Goal: Information Seeking & Learning: Learn about a topic

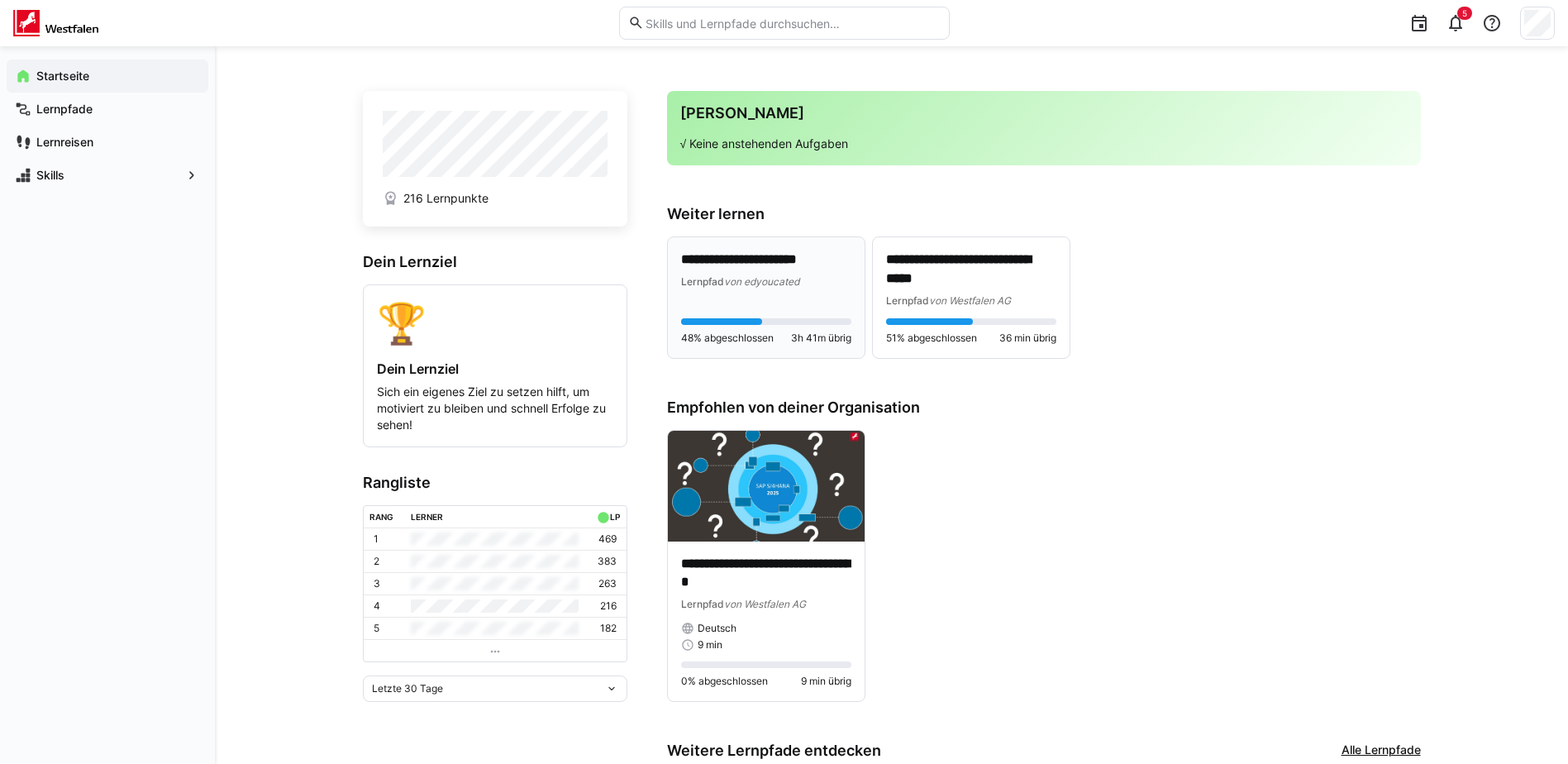
click at [751, 273] on div "Lernpfad von edyoucated" at bounding box center [765, 282] width 170 height 17
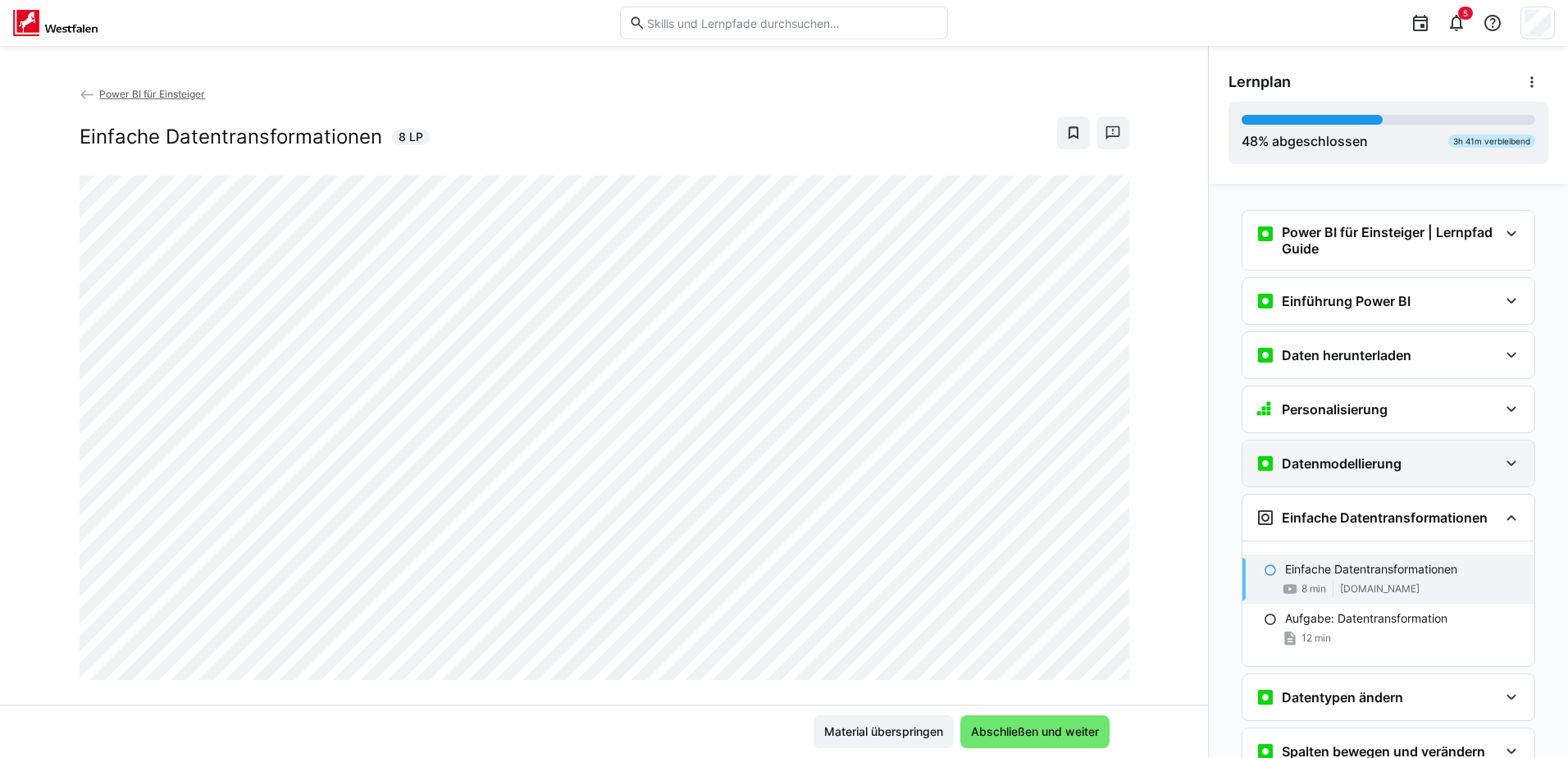
click at [1502, 463] on eds-icon at bounding box center [1511, 463] width 19 height 19
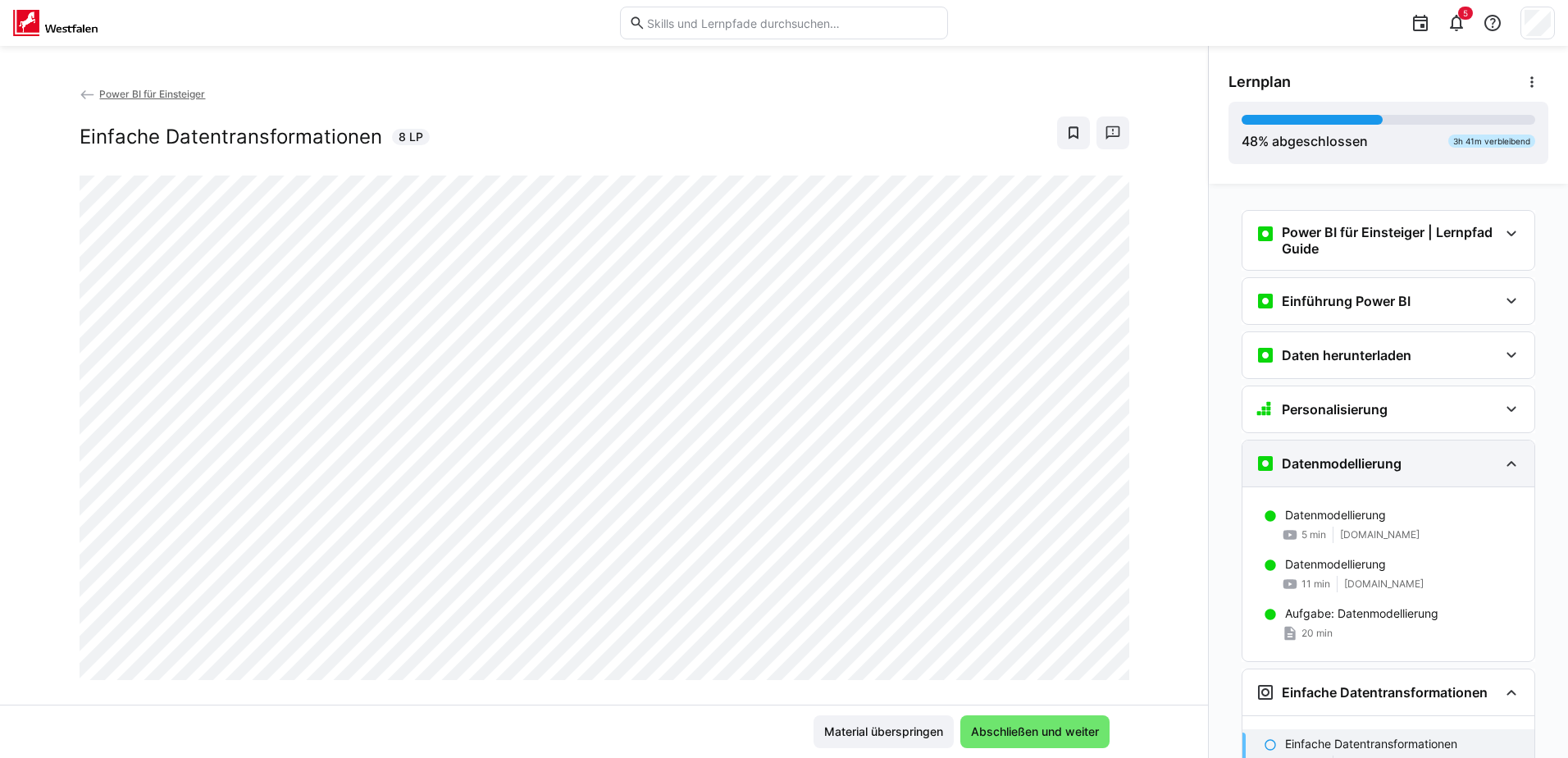
click at [1502, 463] on eds-icon at bounding box center [1511, 463] width 19 height 19
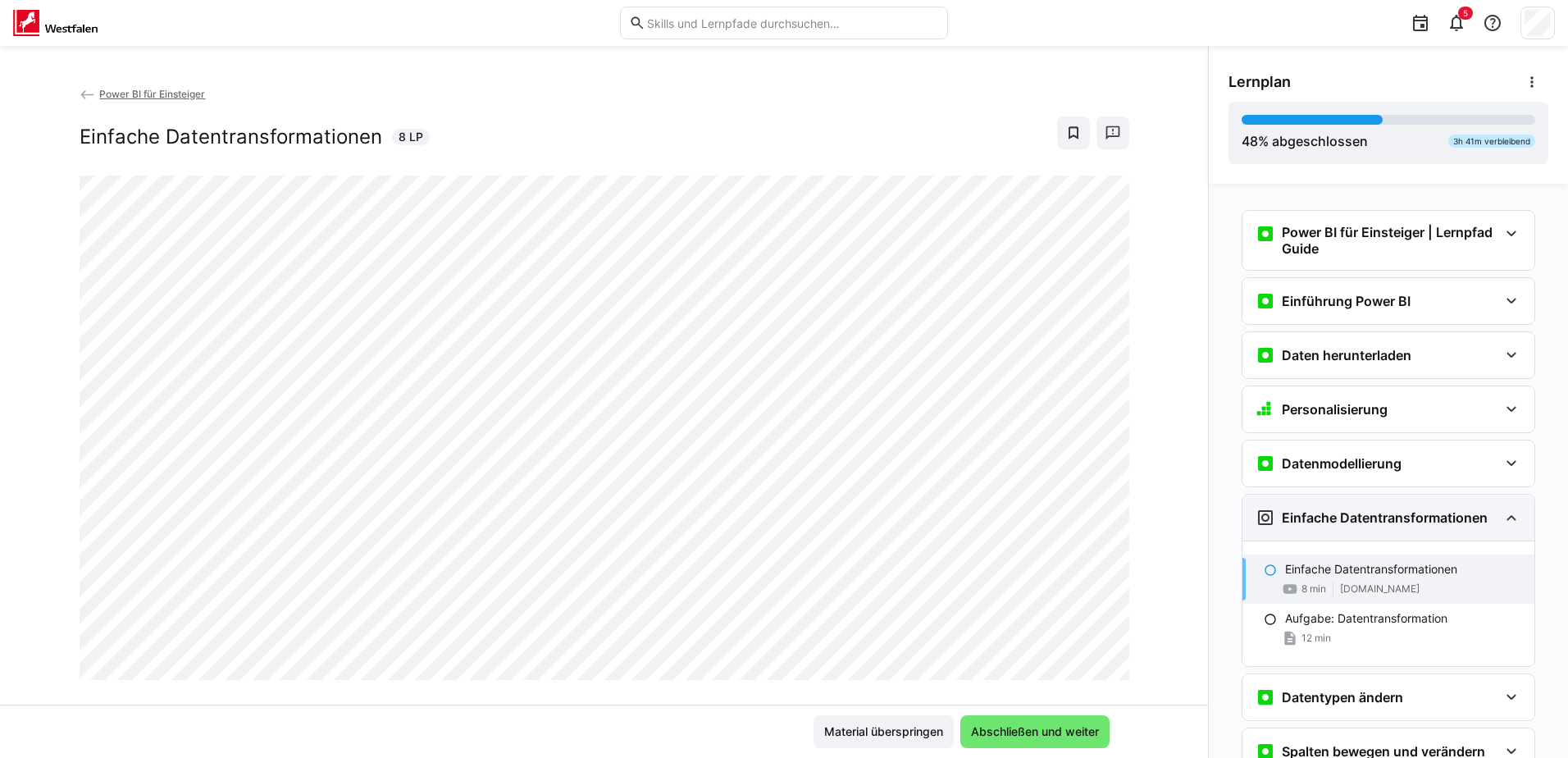
click at [1505, 526] on eds-icon at bounding box center [1511, 517] width 19 height 19
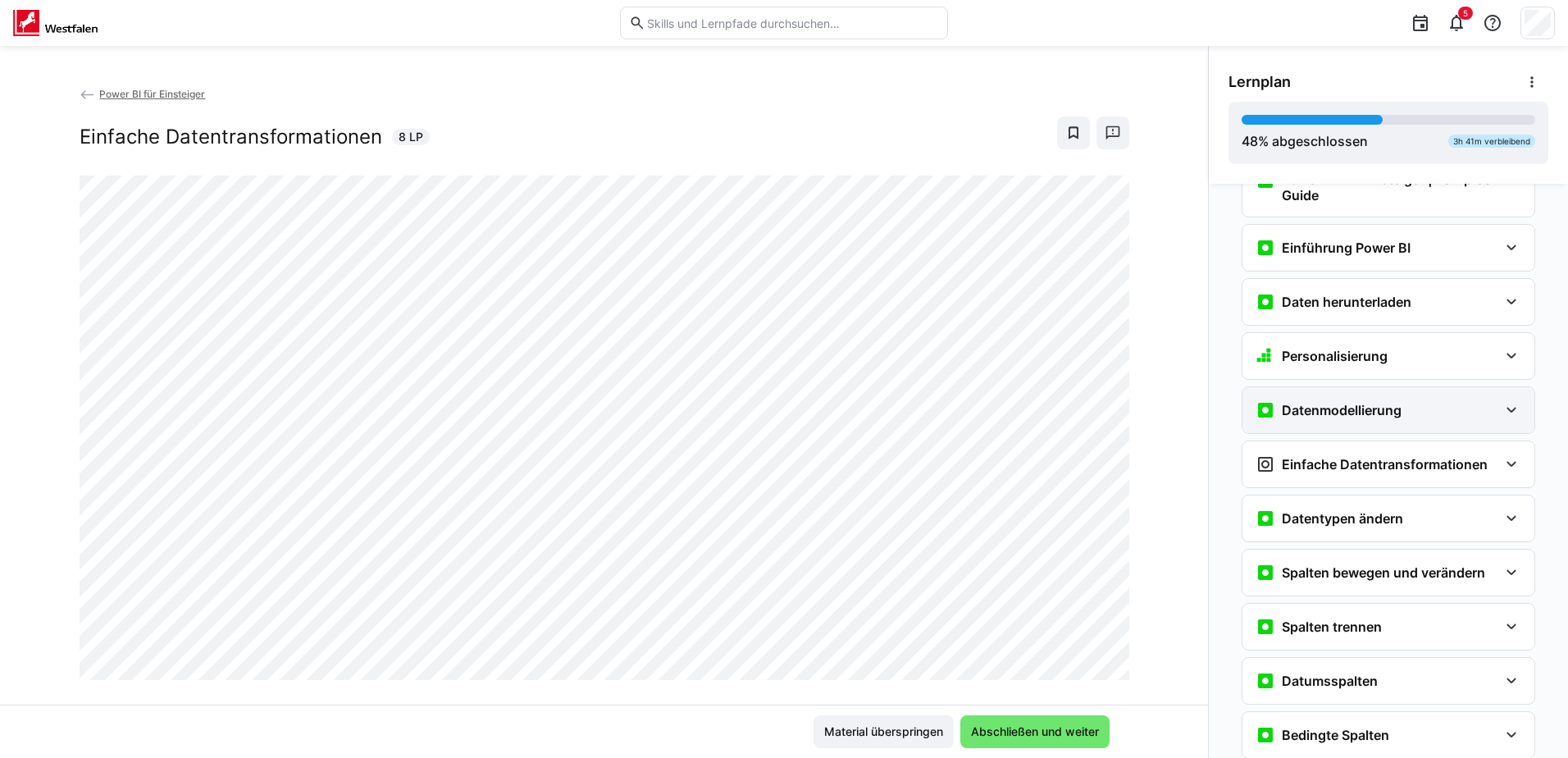
scroll to position [82, 0]
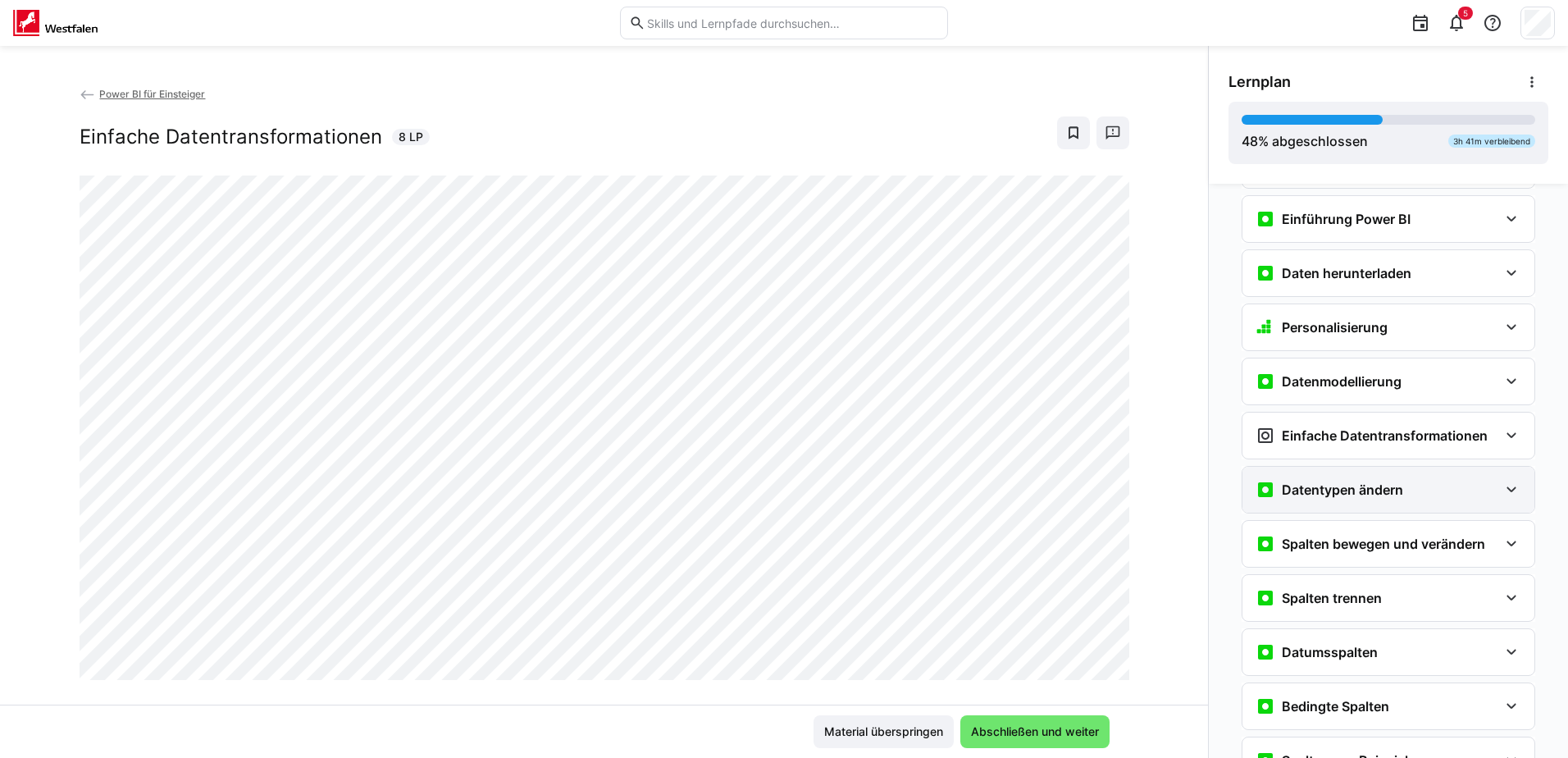
click at [1505, 486] on eds-icon at bounding box center [1511, 490] width 19 height 19
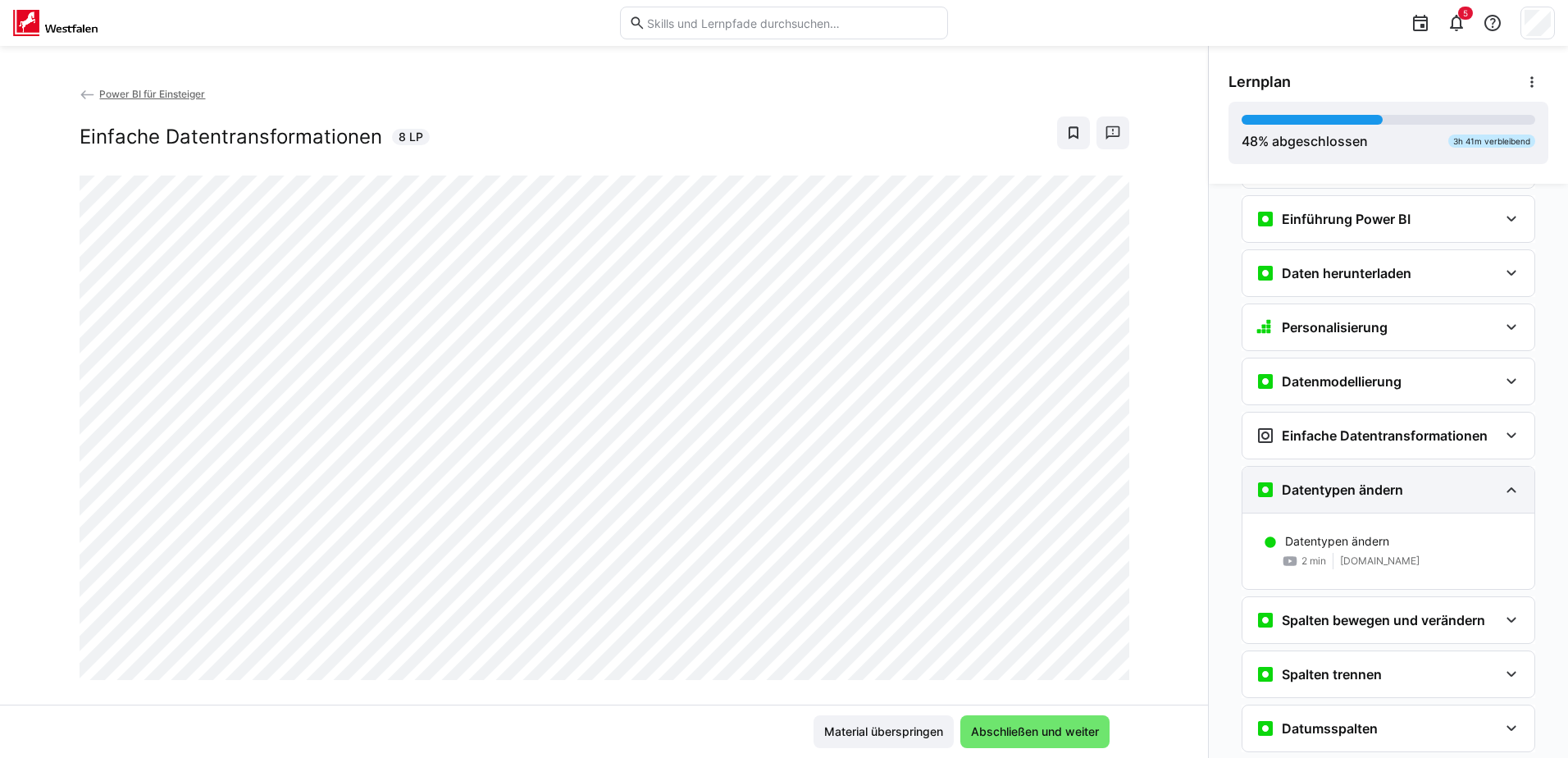
click at [1505, 486] on eds-icon at bounding box center [1511, 490] width 19 height 19
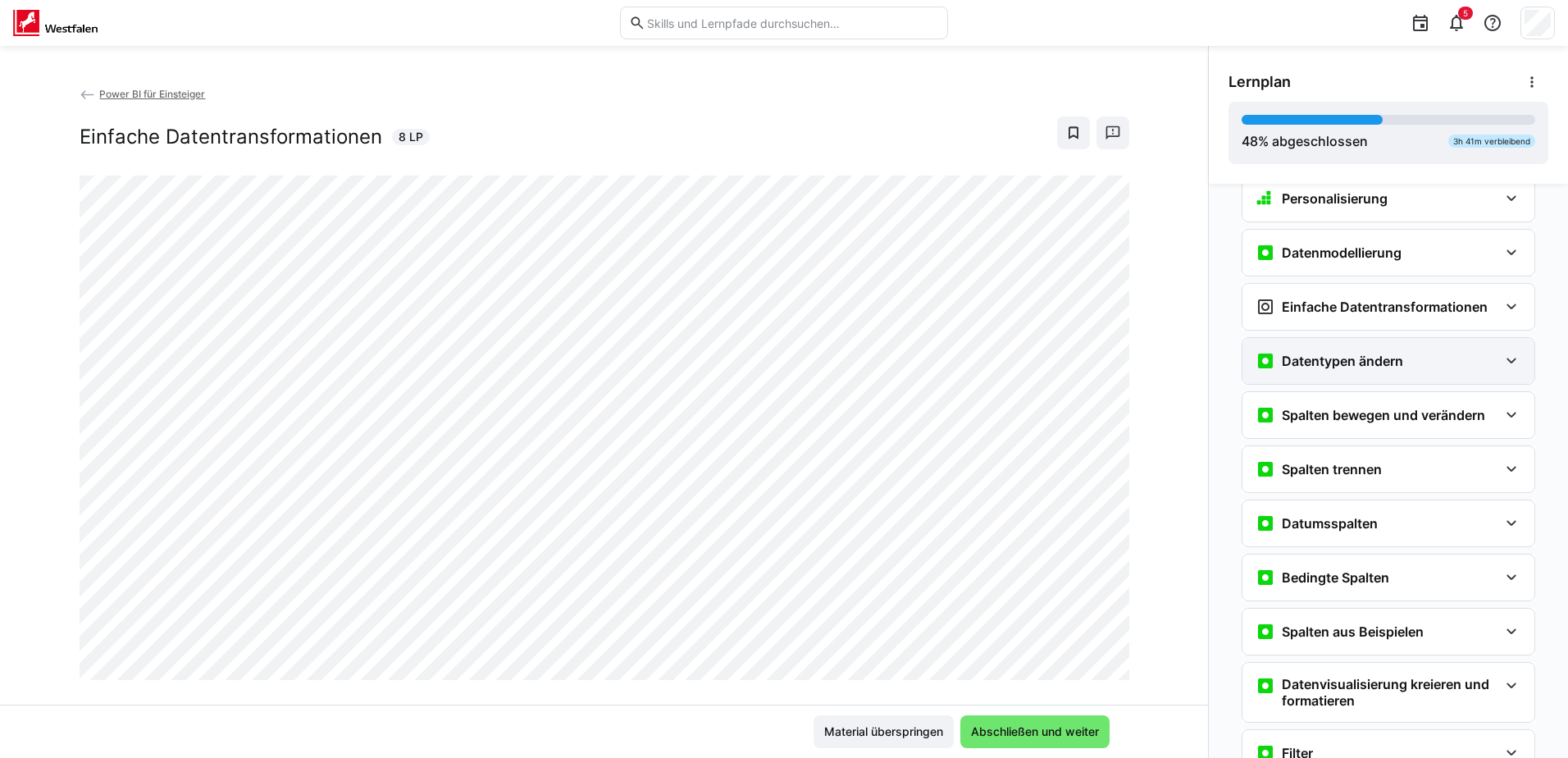
scroll to position [246, 0]
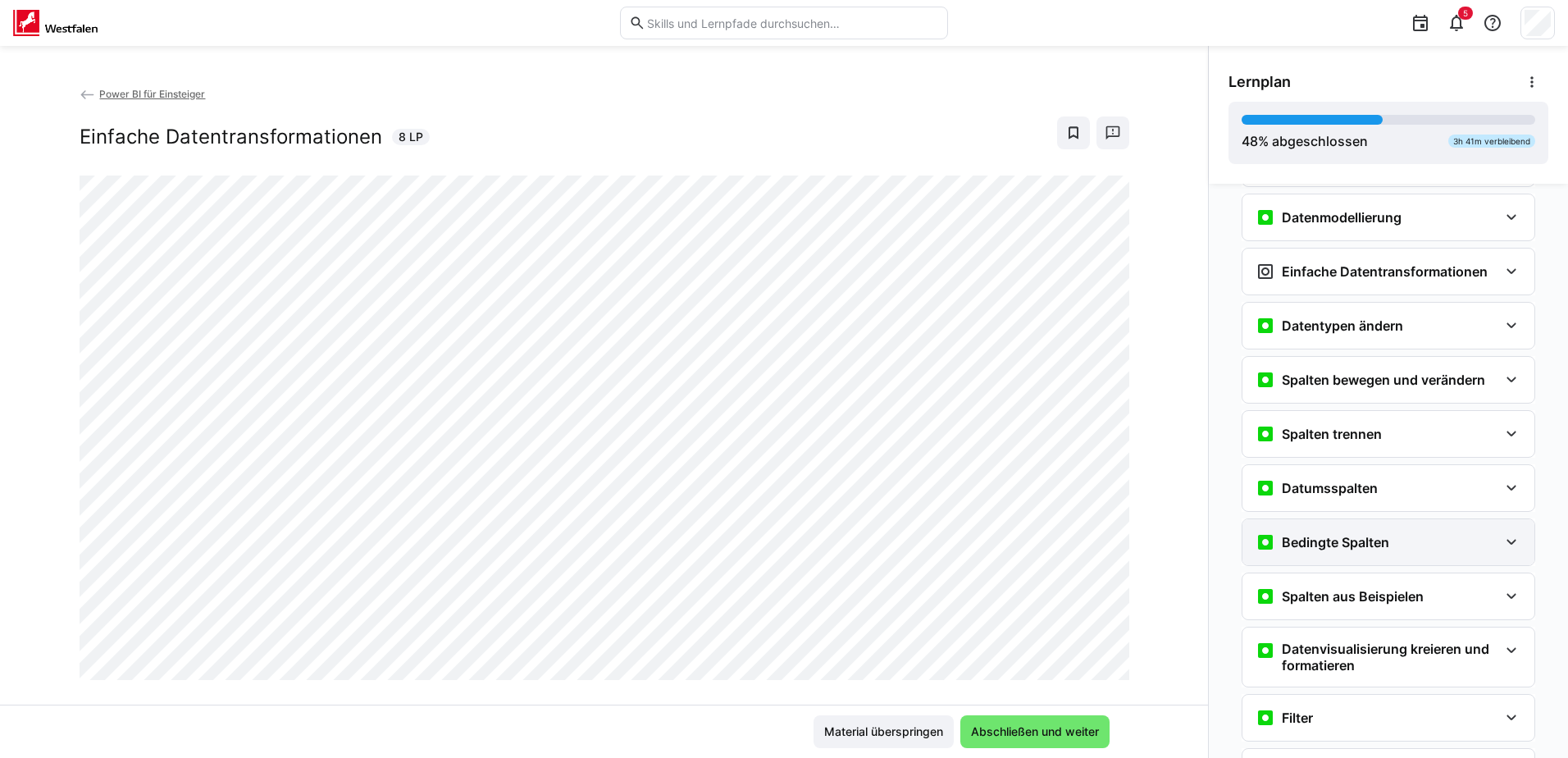
click at [1503, 543] on eds-icon at bounding box center [1511, 541] width 19 height 19
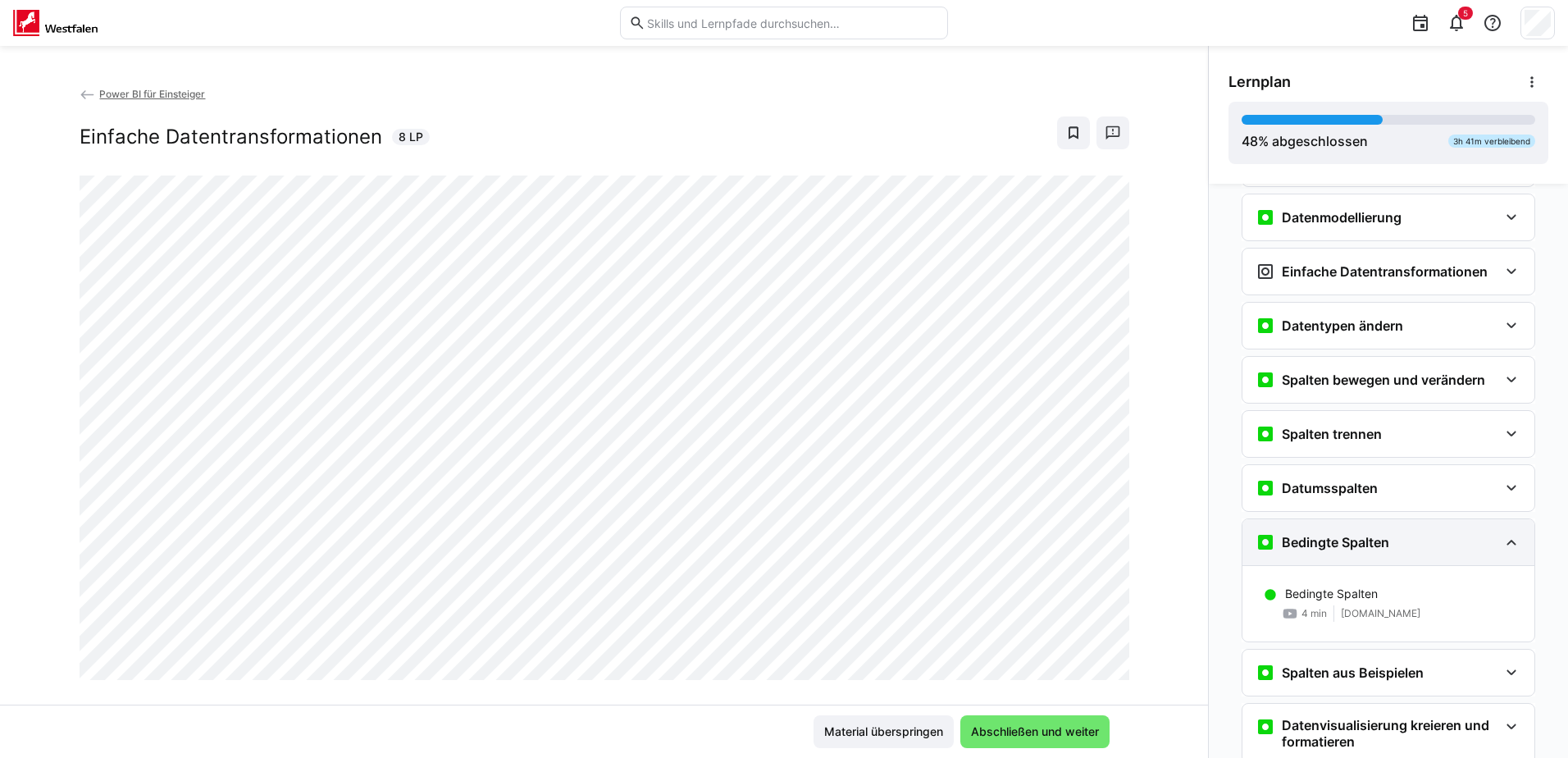
click at [1503, 543] on eds-icon at bounding box center [1511, 541] width 19 height 19
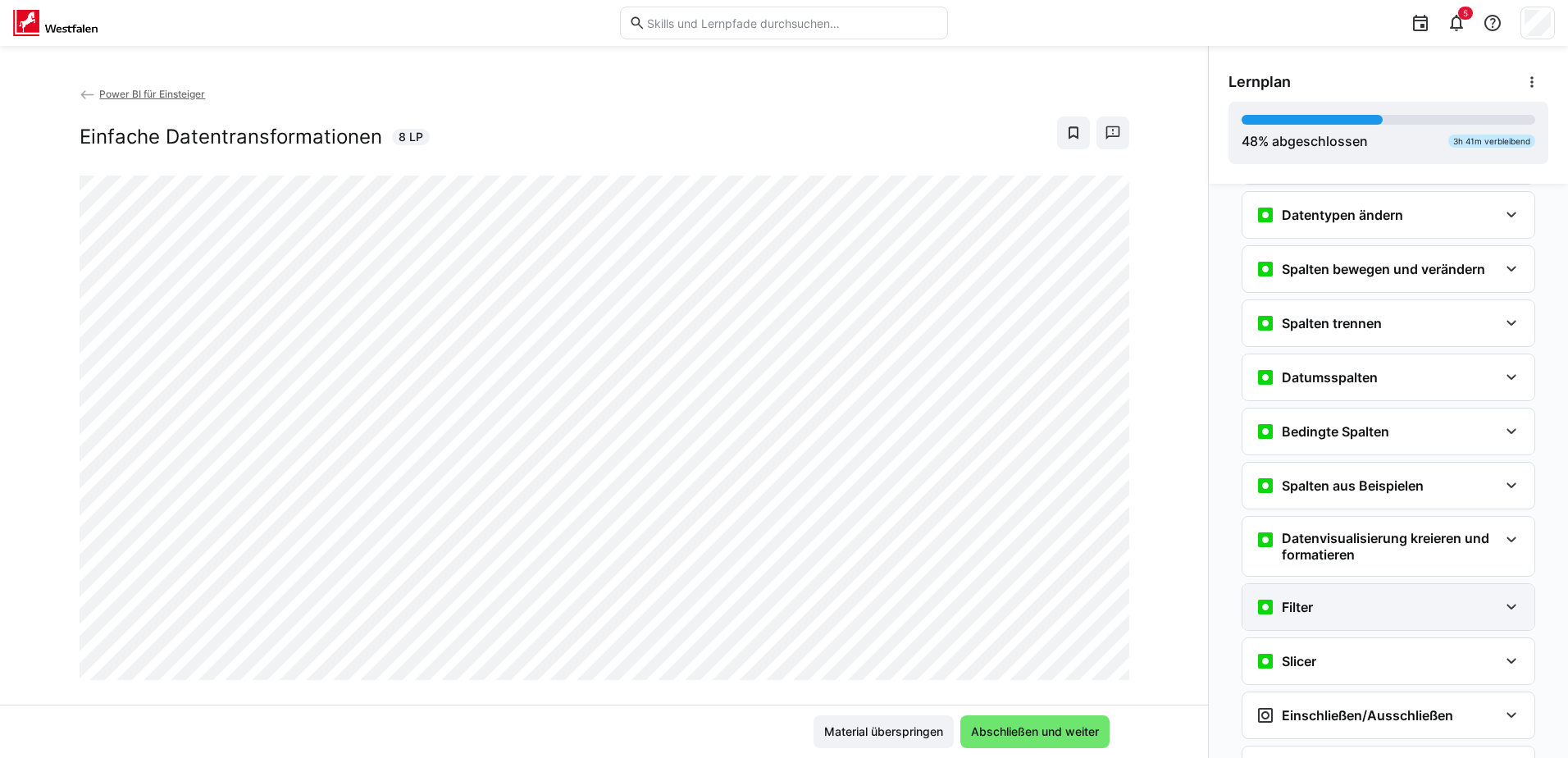
scroll to position [328, 0]
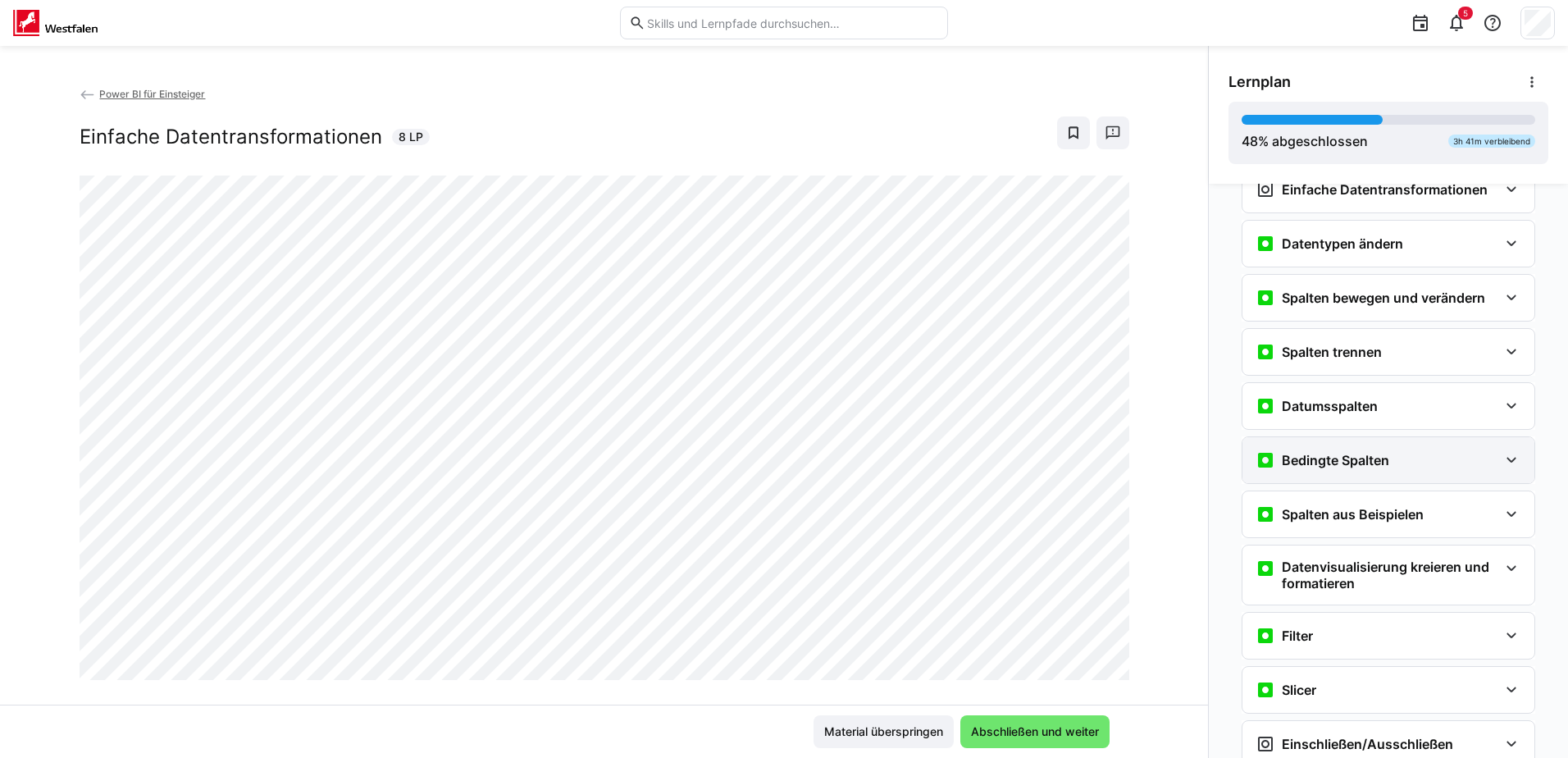
click at [1510, 466] on eds-icon at bounding box center [1511, 460] width 19 height 19
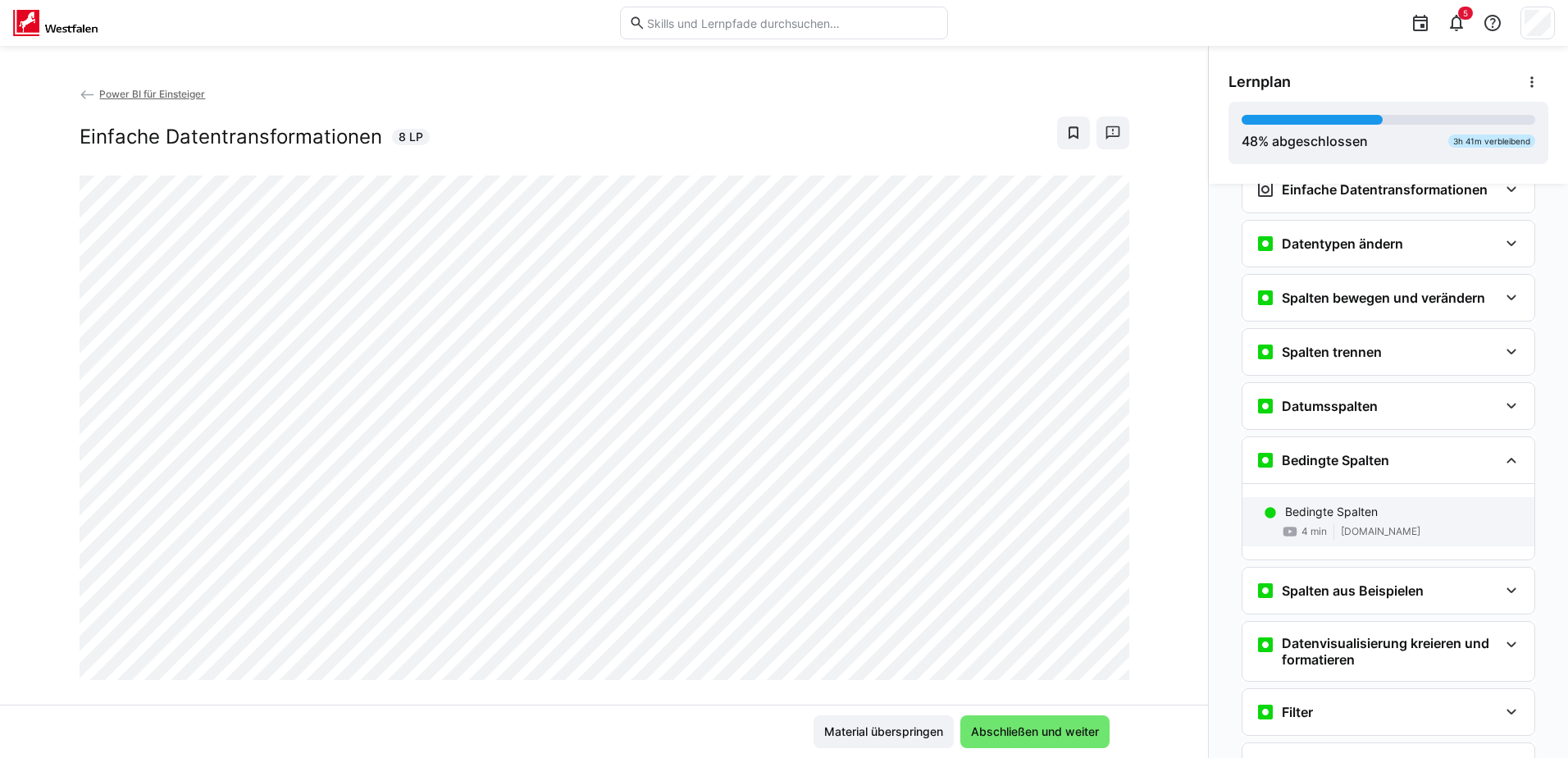
click at [1362, 504] on p "Bedingte Spalten" at bounding box center [1331, 512] width 93 height 17
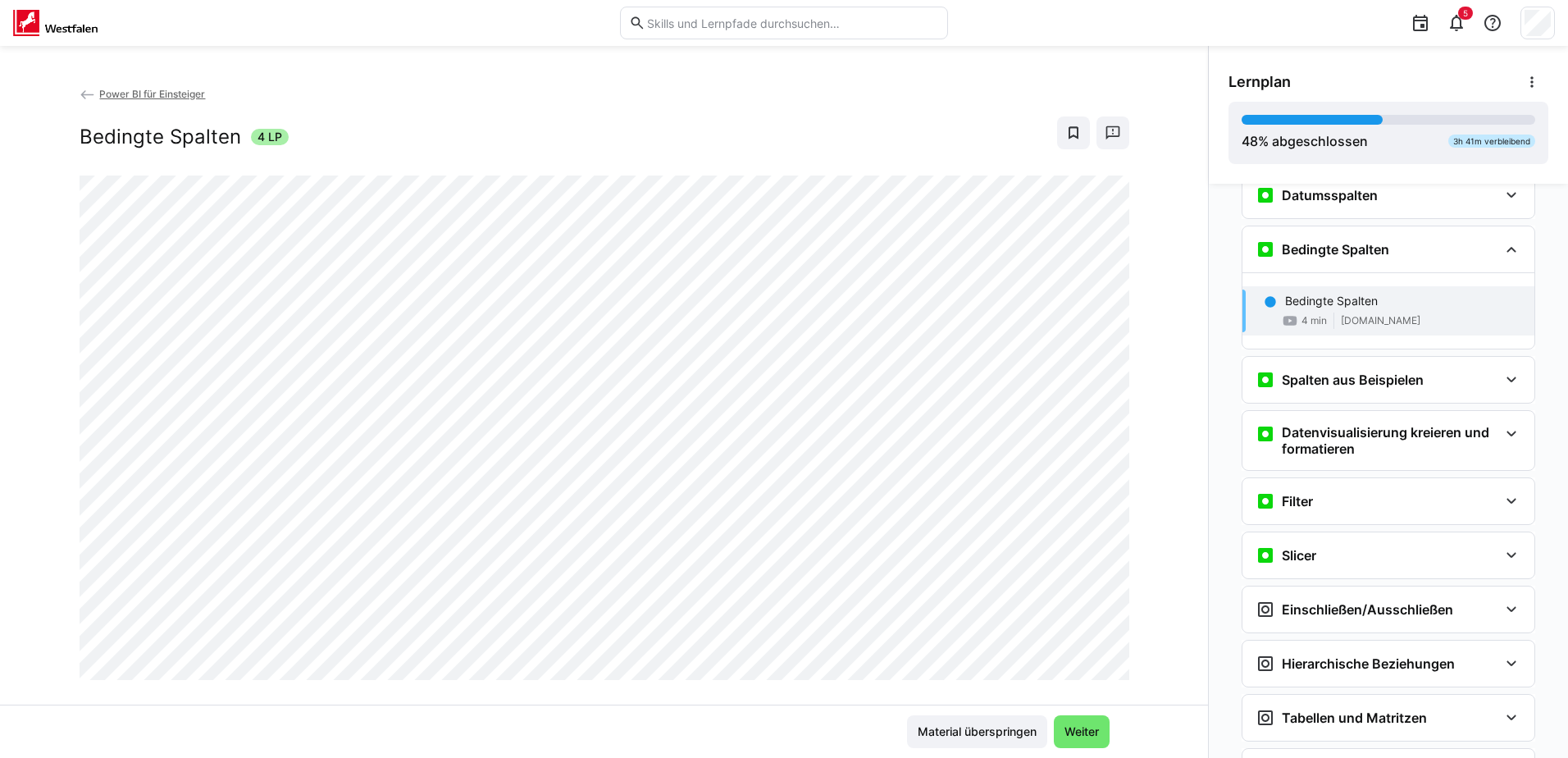
scroll to position [499, 0]
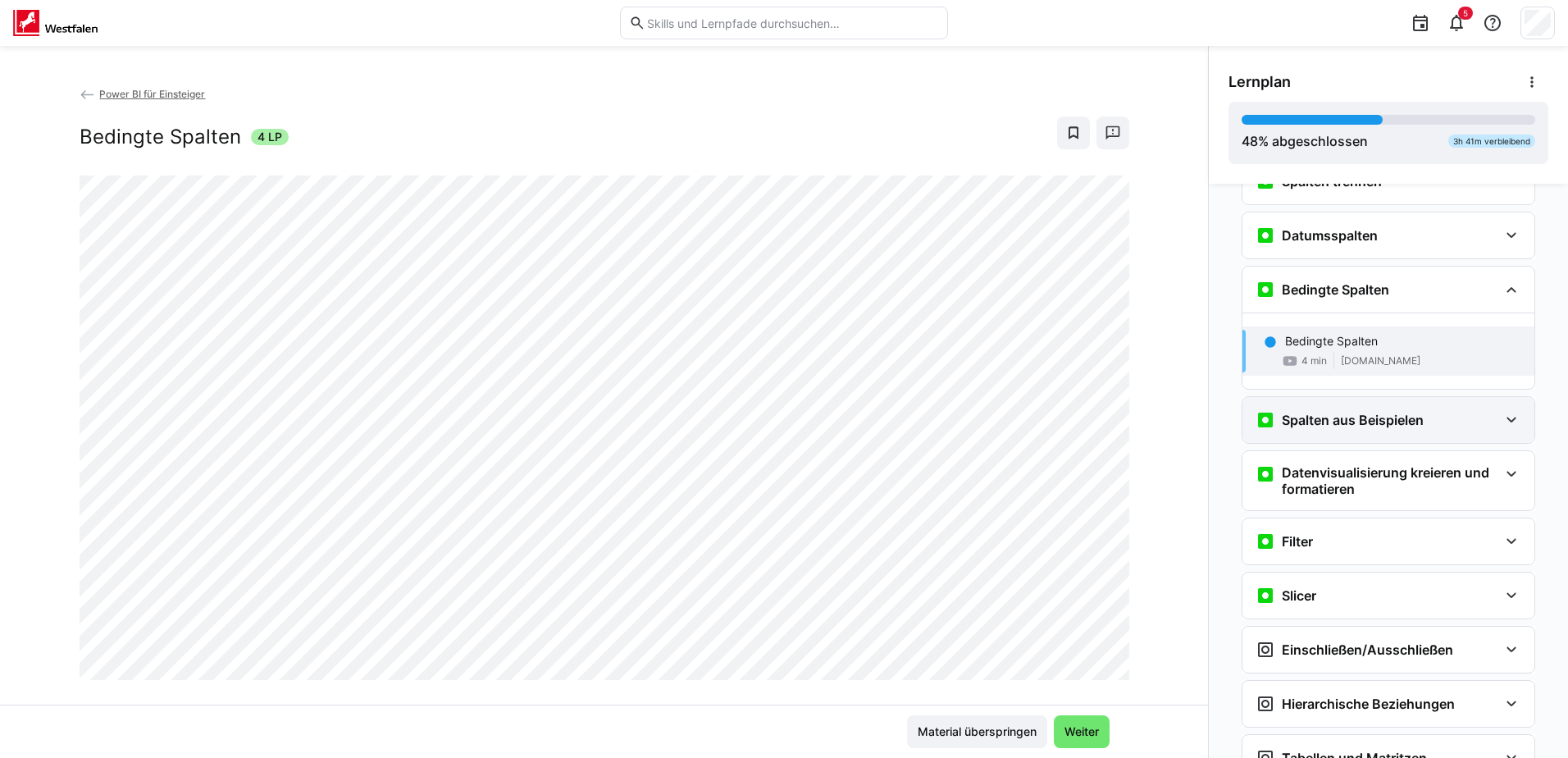
click at [1502, 415] on eds-icon at bounding box center [1511, 420] width 19 height 19
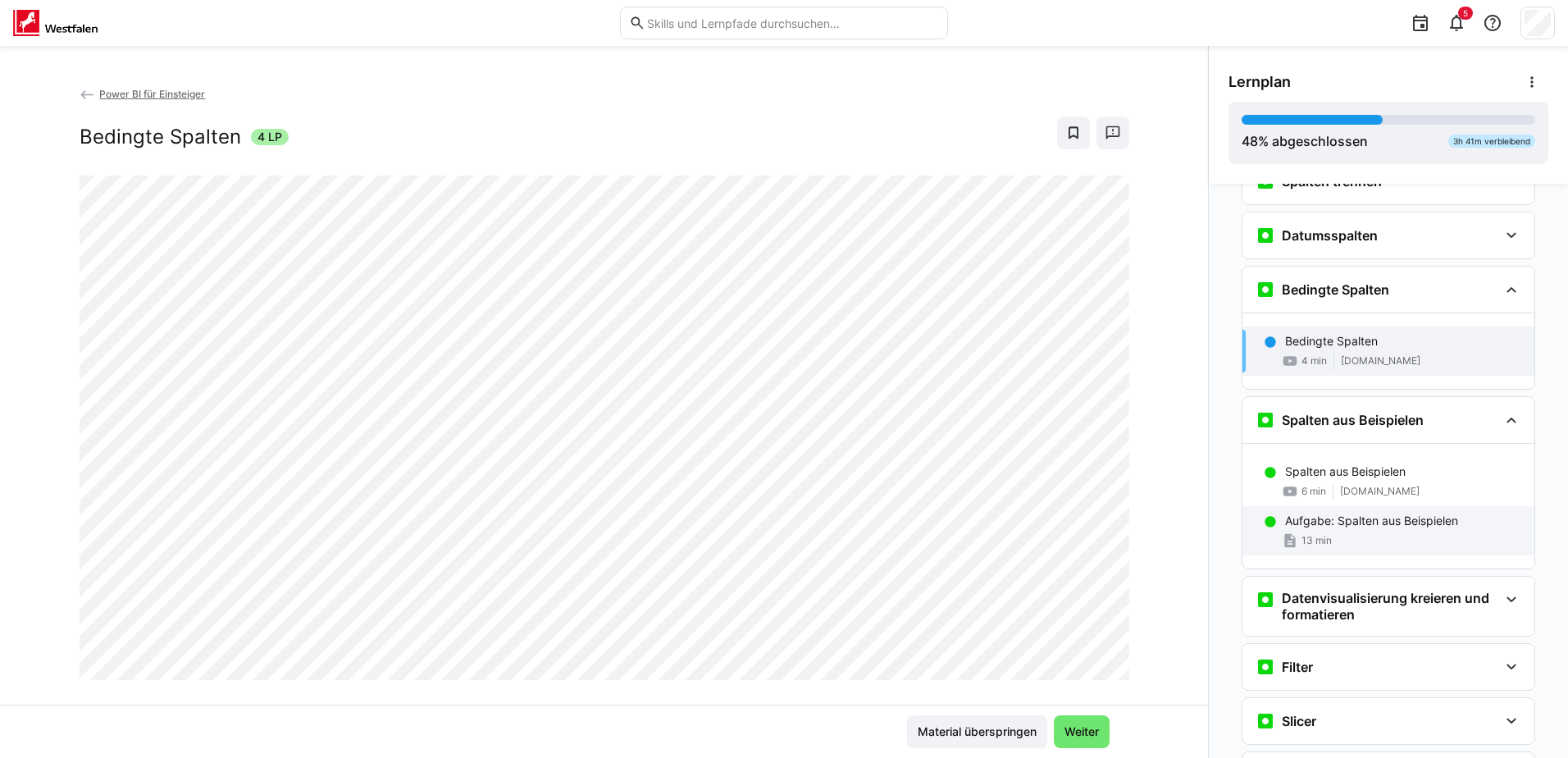
click at [1395, 532] on div "13 min" at bounding box center [1403, 540] width 236 height 17
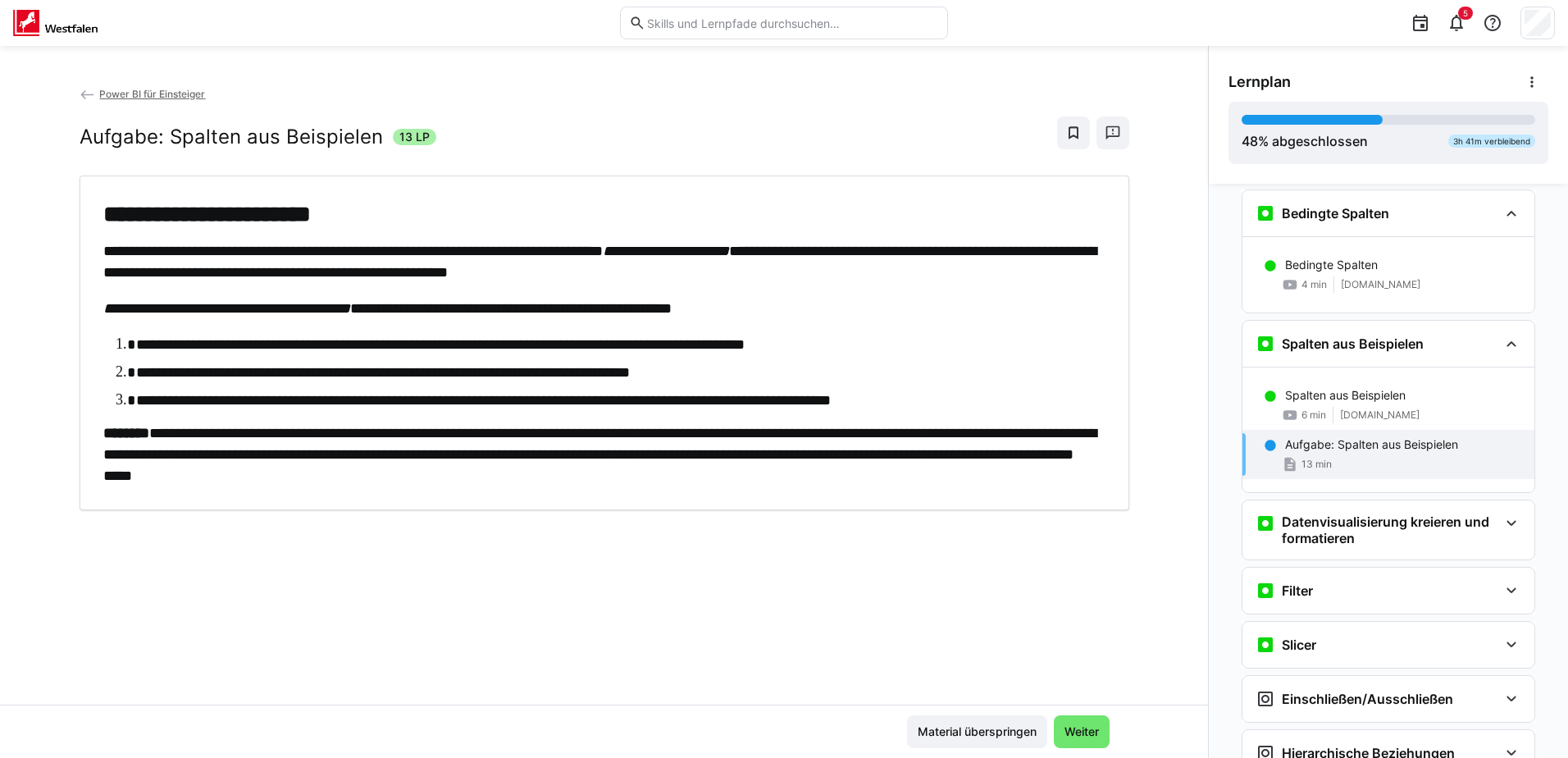
scroll to position [547, 0]
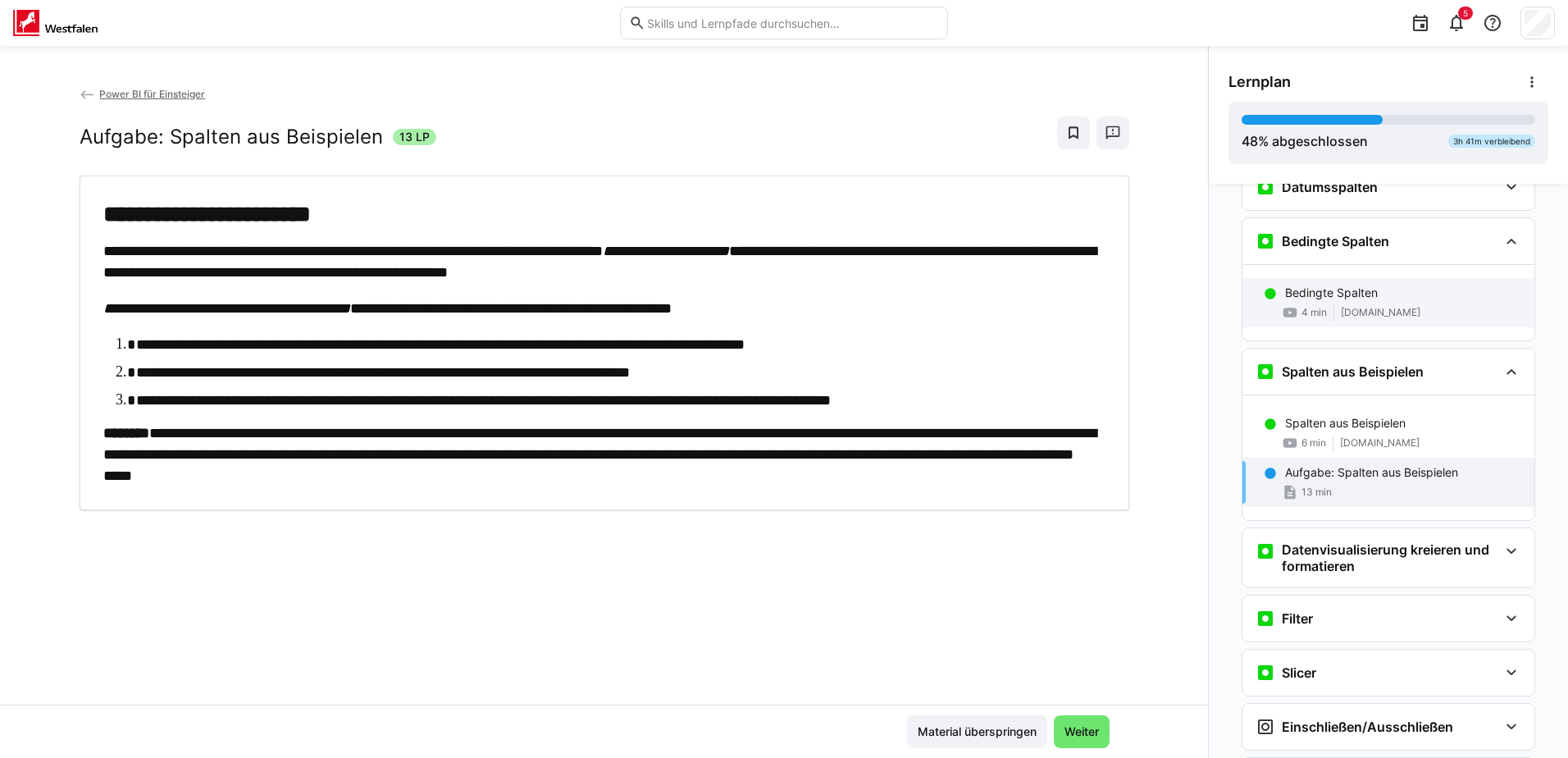
click at [1304, 301] on p "Bedingte Spalten" at bounding box center [1331, 293] width 93 height 17
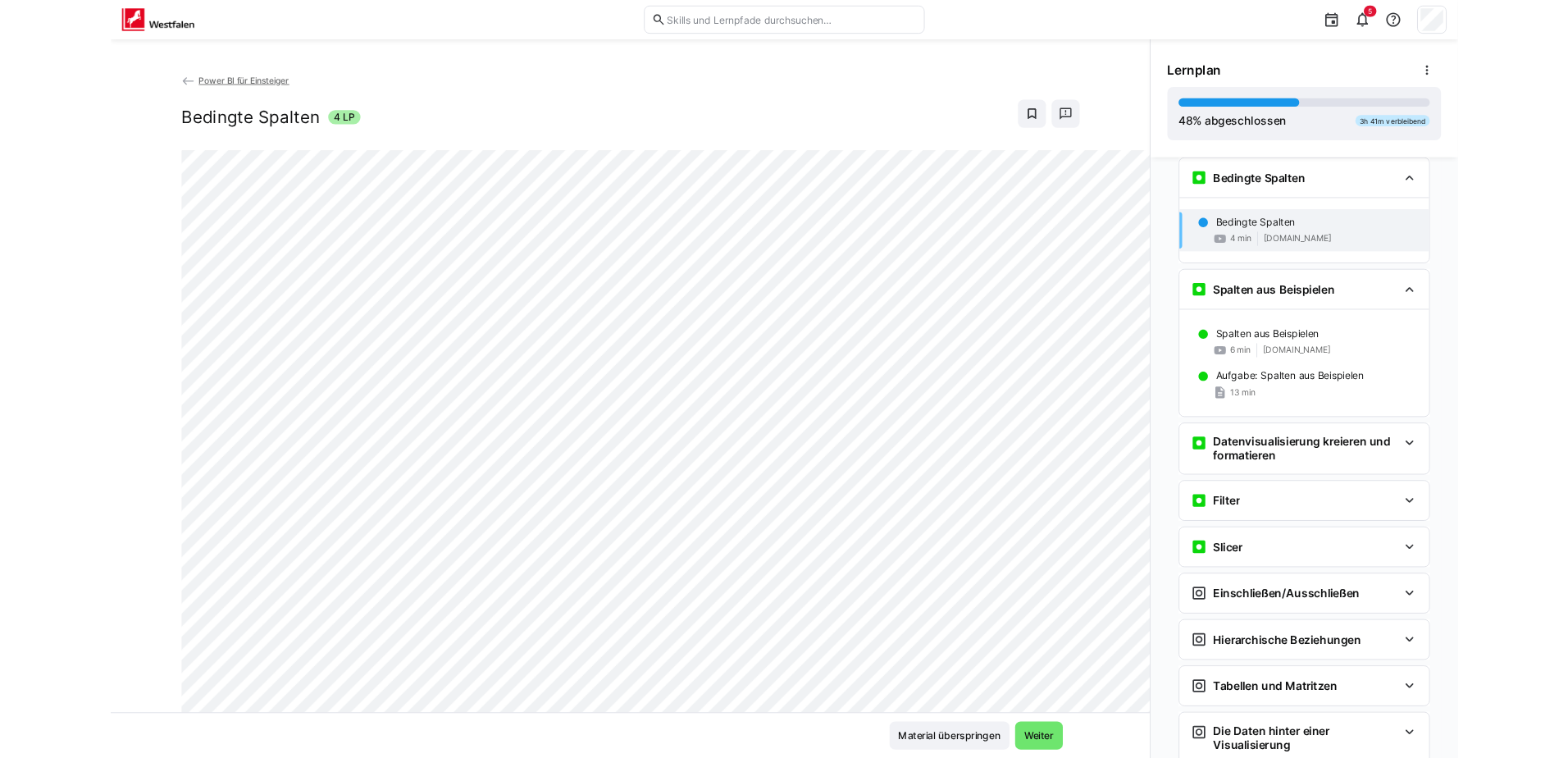
scroll to position [581, 0]
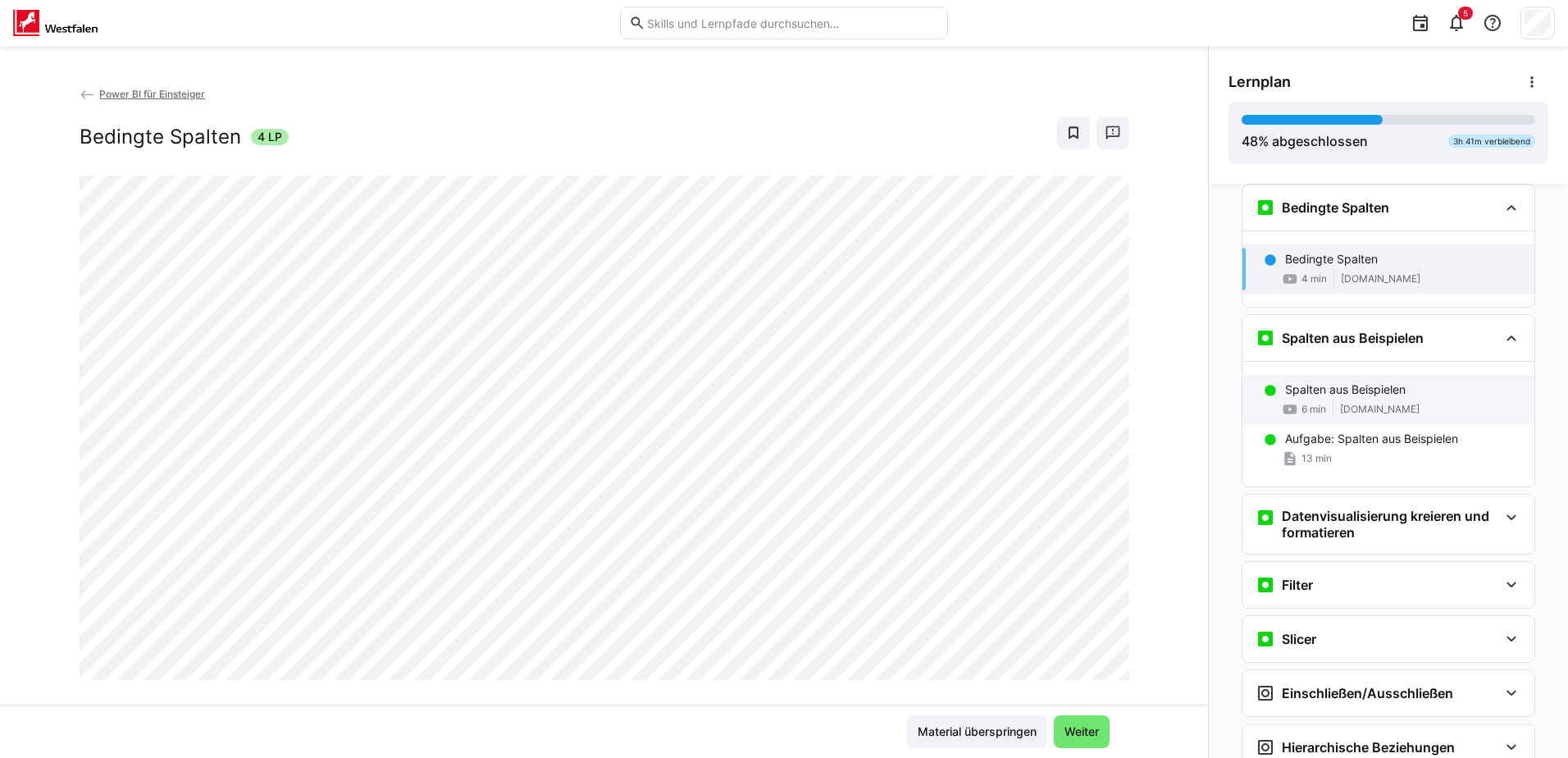
click at [1317, 405] on span "6 min" at bounding box center [1314, 409] width 25 height 13
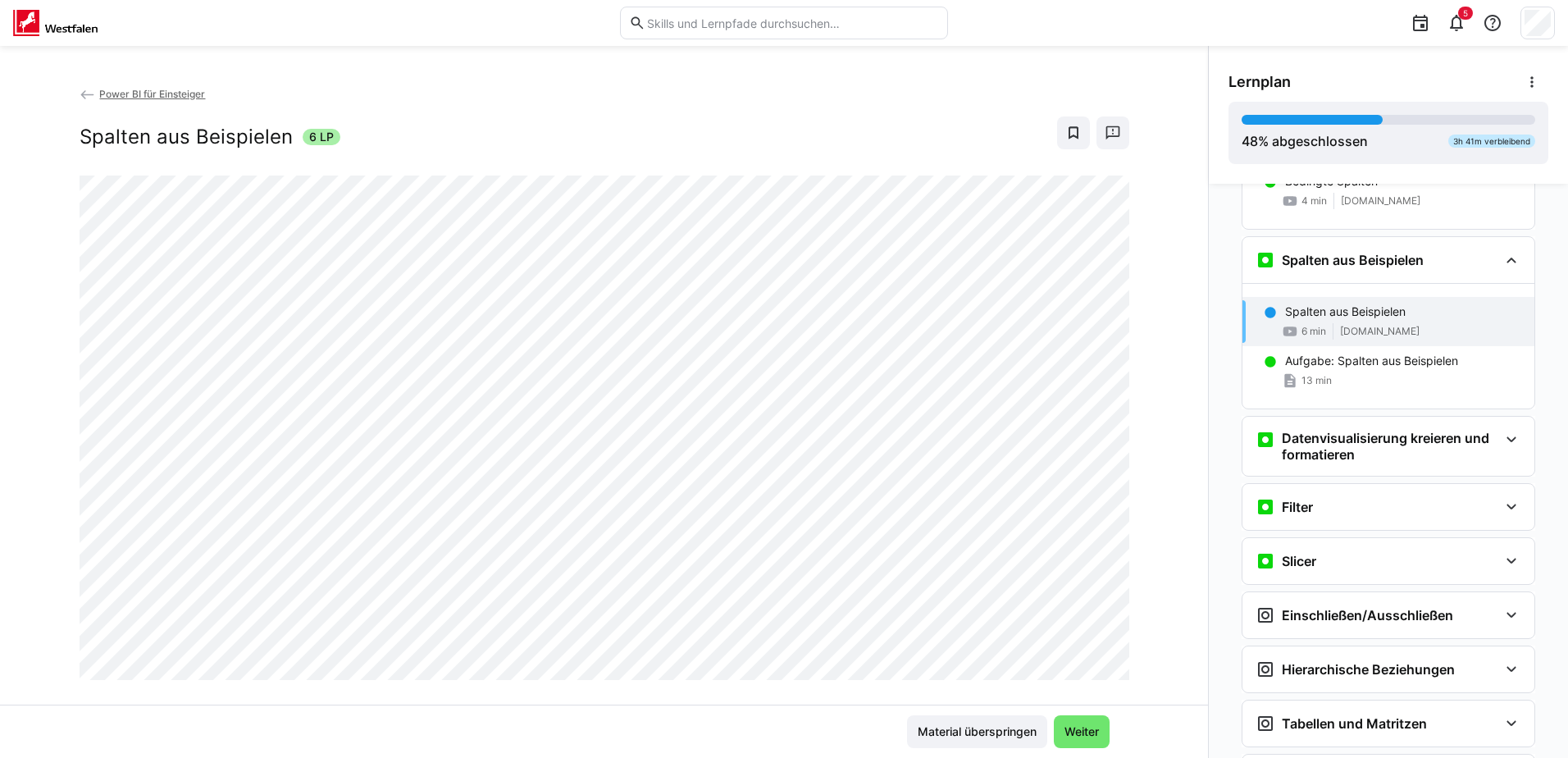
scroll to position [711, 0]
